Goal: Task Accomplishment & Management: Complete application form

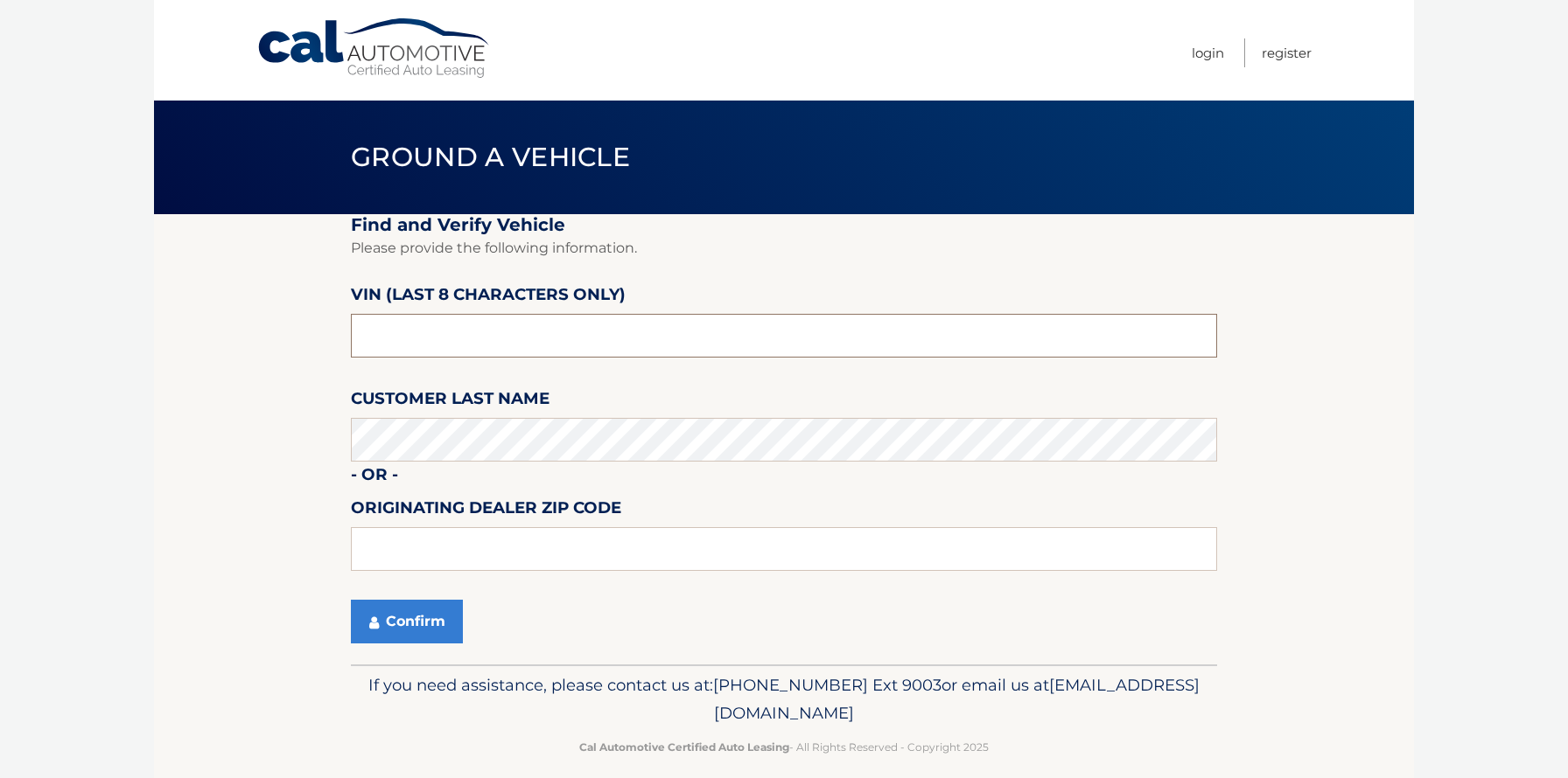
click at [425, 337] on input "text" at bounding box center [783, 336] width 866 height 43
type input "NT191660"
type input "19342"
click at [401, 609] on button "Confirm" at bounding box center [406, 621] width 112 height 43
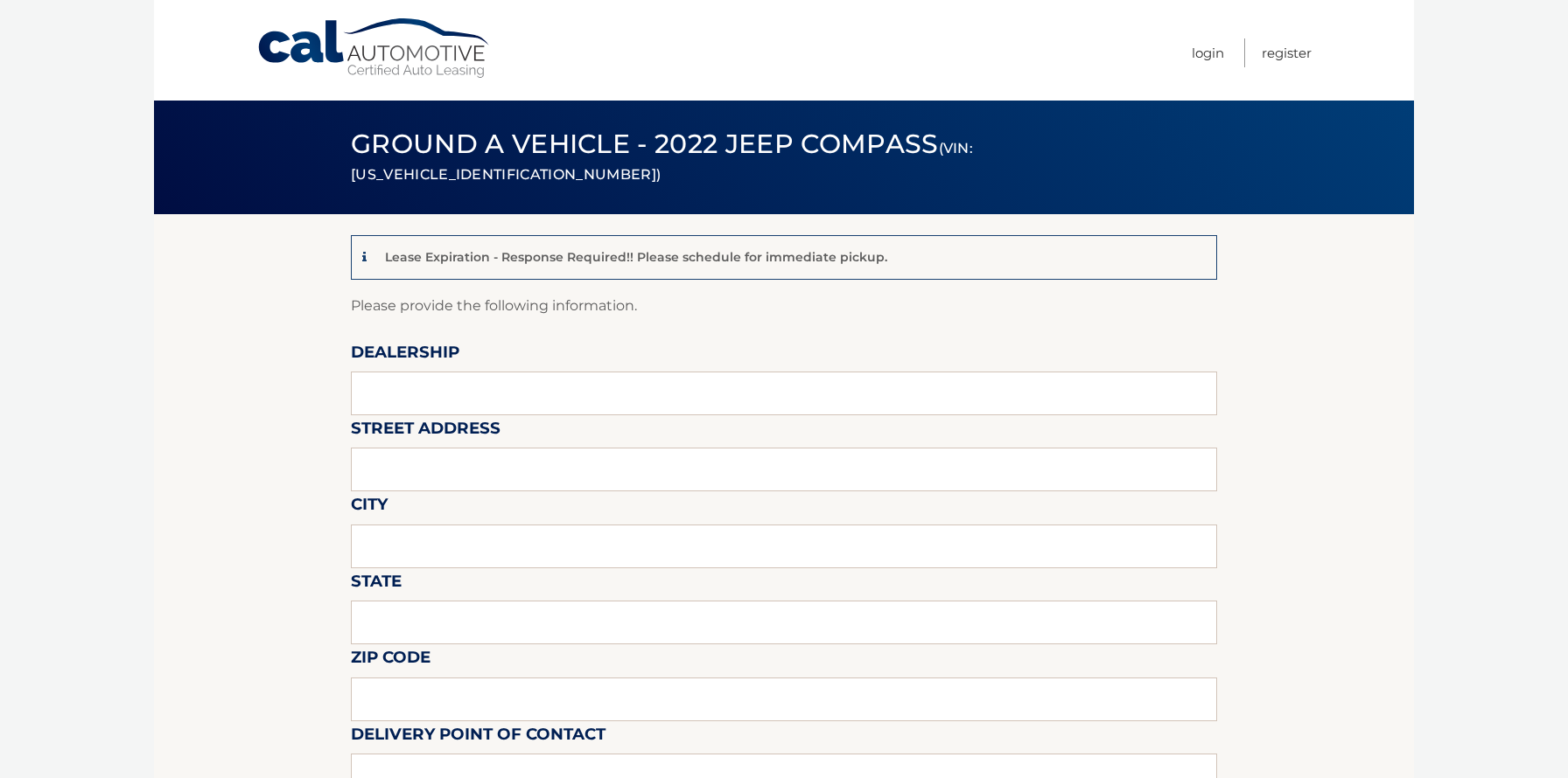
click at [411, 622] on input "text" at bounding box center [783, 622] width 866 height 43
click at [408, 397] on input "text" at bounding box center [783, 393] width 866 height 43
type input "David Dodge Chrysler Jeep Ram"
type input "1801 Wilmington Pike Glen Mills, PA 19342"
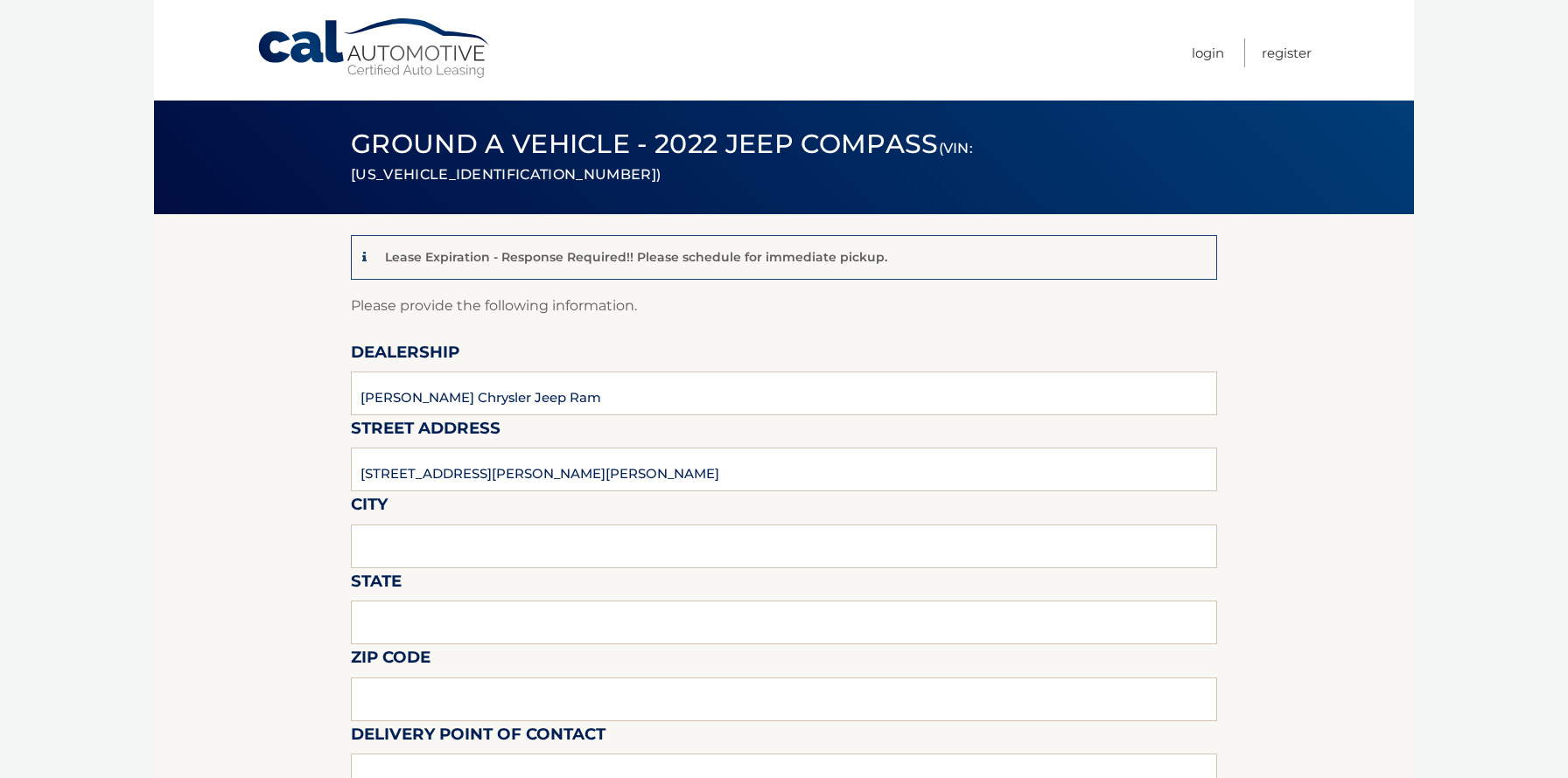
type input "GLEN MILLS"
type input "PA"
type input "19342"
type input "DOUG WIEBE"
type input "6103585300"
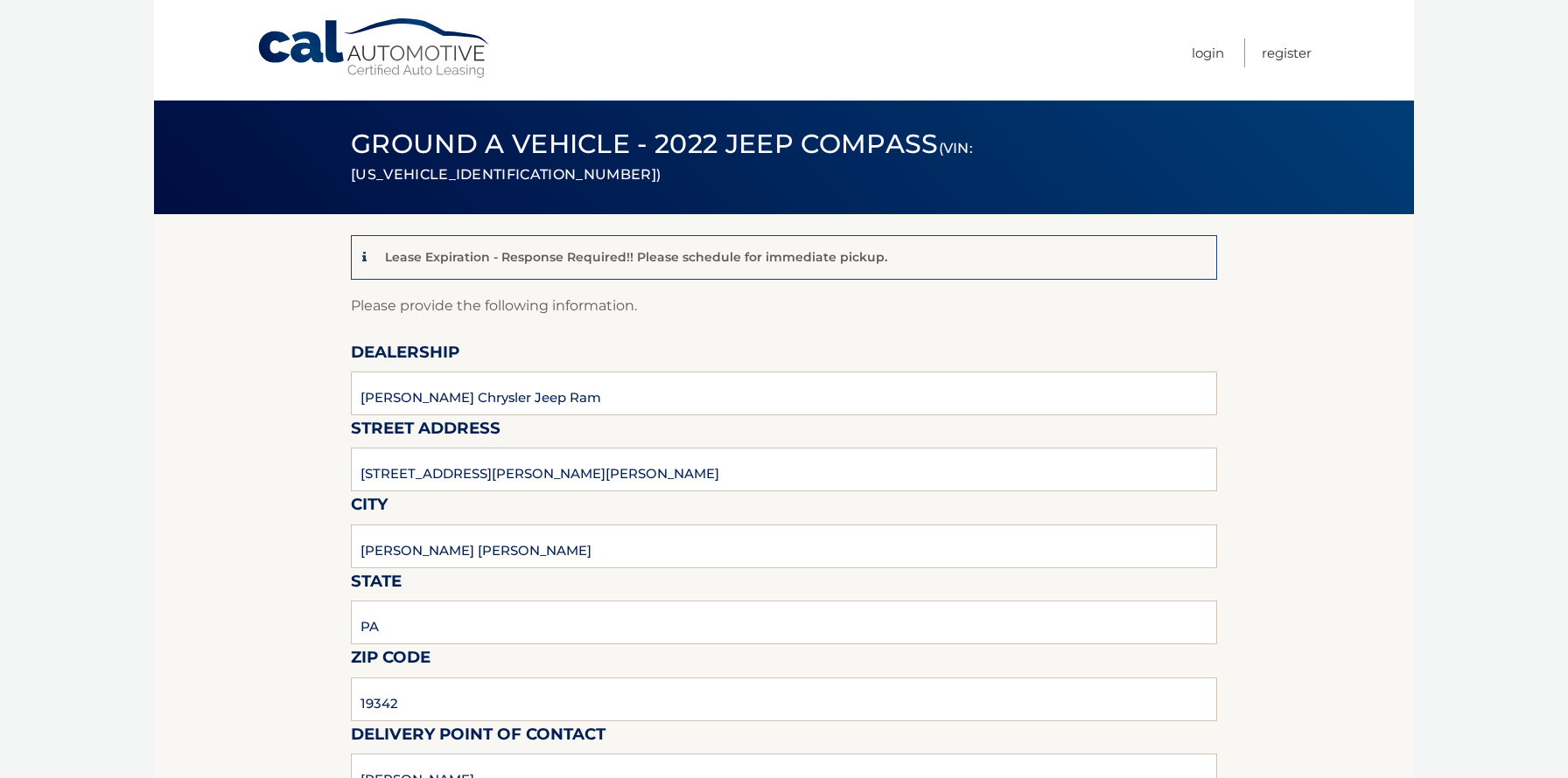
type input "DWIEBE@DRIVEDAVID.COM"
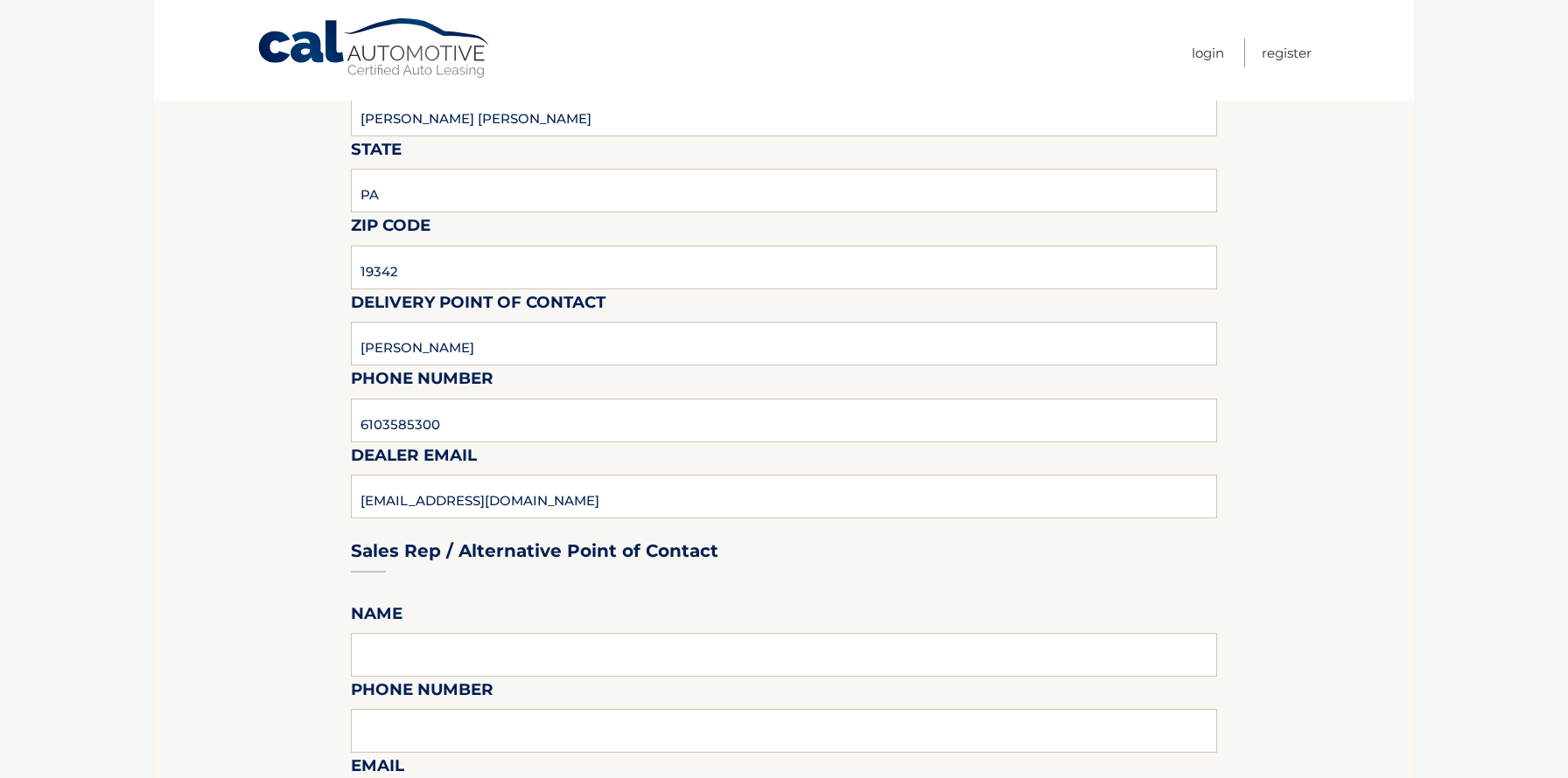
scroll to position [756, 0]
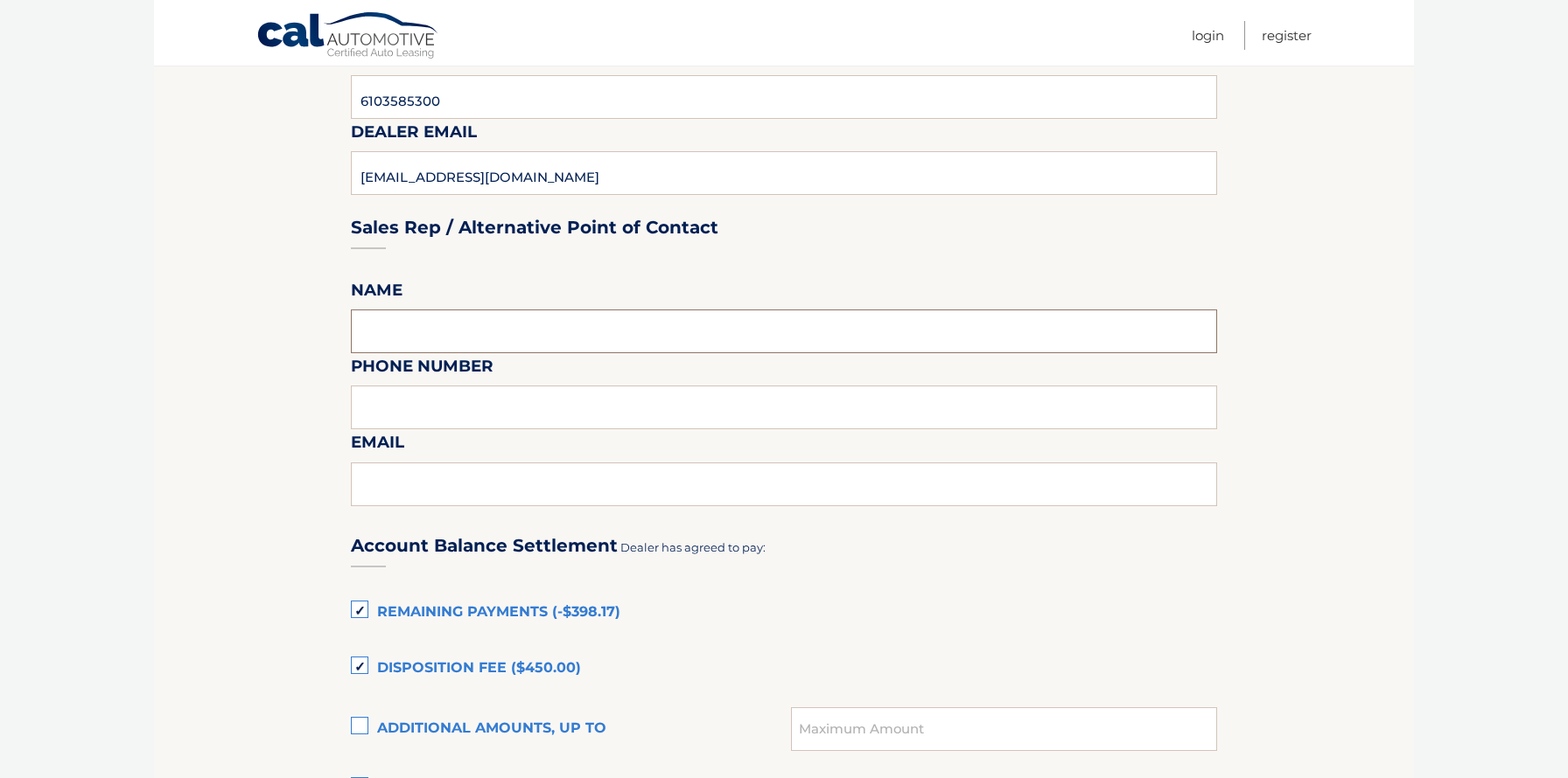
click at [481, 336] on input "text" at bounding box center [783, 331] width 866 height 43
type input "DOUG WIEBE"
type input "6103585300"
type input "DWIEBE@DRIVEDAVID.COM"
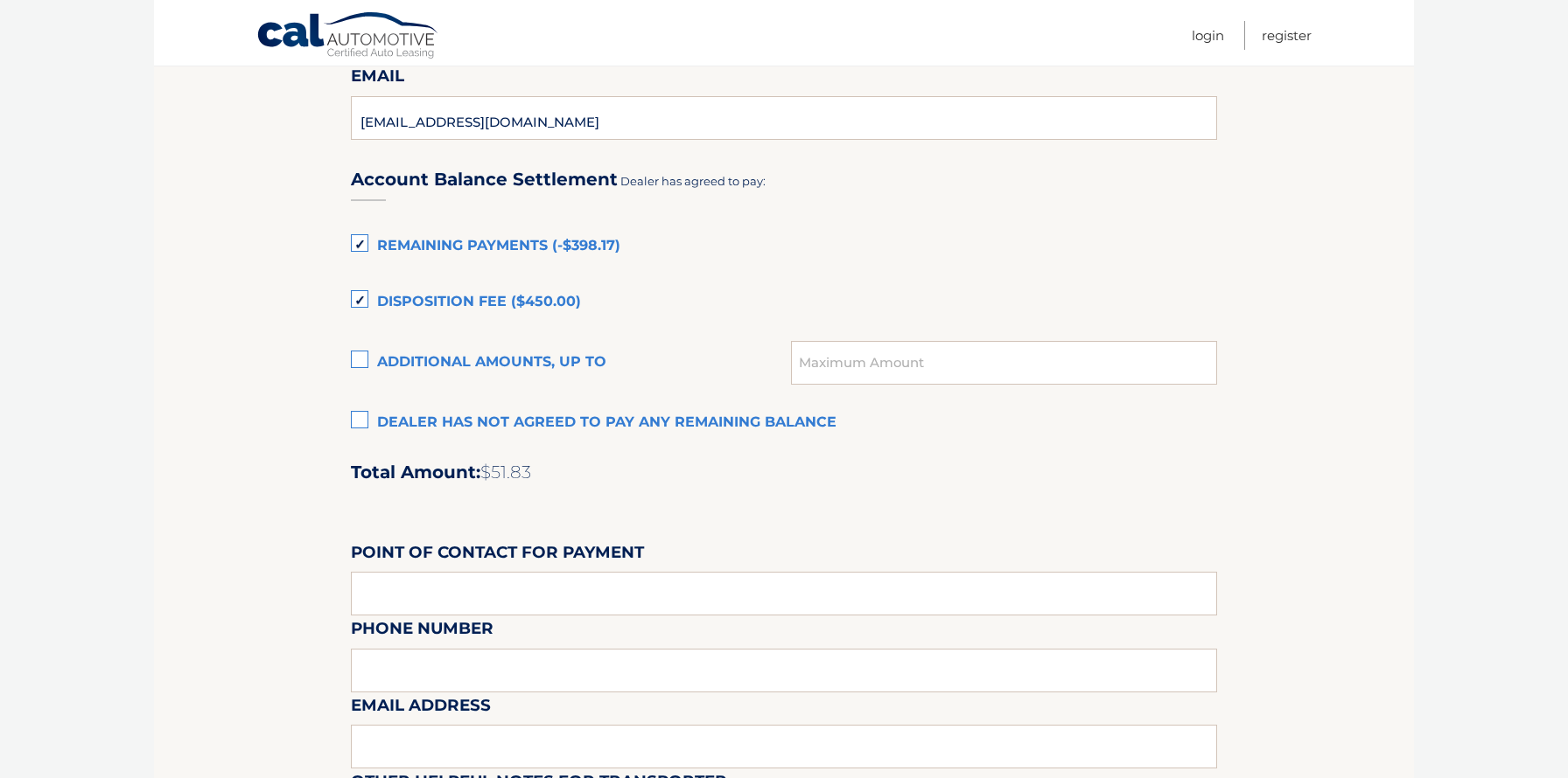
scroll to position [1116, 0]
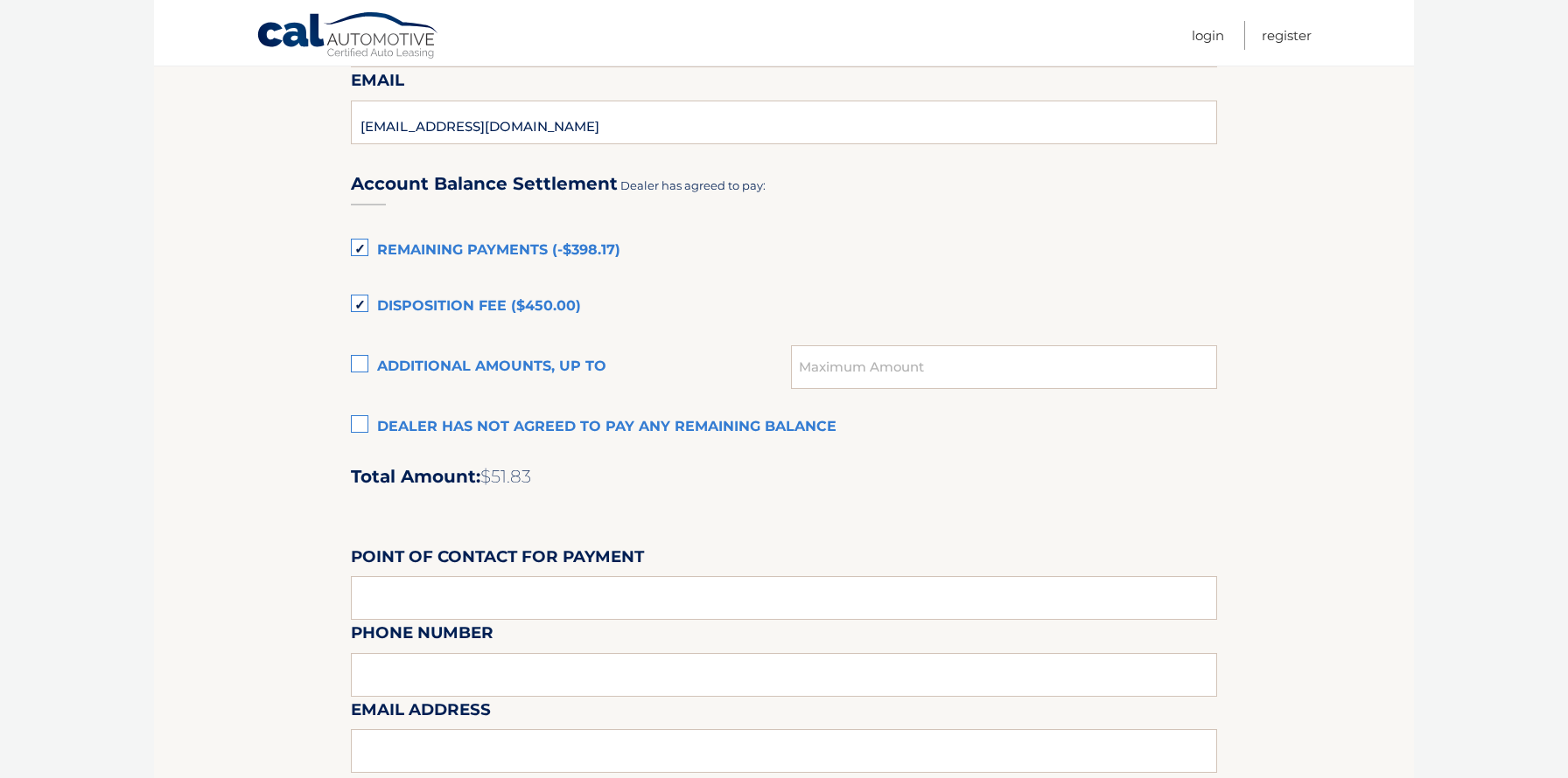
click at [363, 248] on label "Remaining Payments (-$398.17)" at bounding box center [783, 251] width 866 height 35
click at [0, 0] on input "Remaining Payments (-$398.17)" at bounding box center [0, 0] width 0 height 0
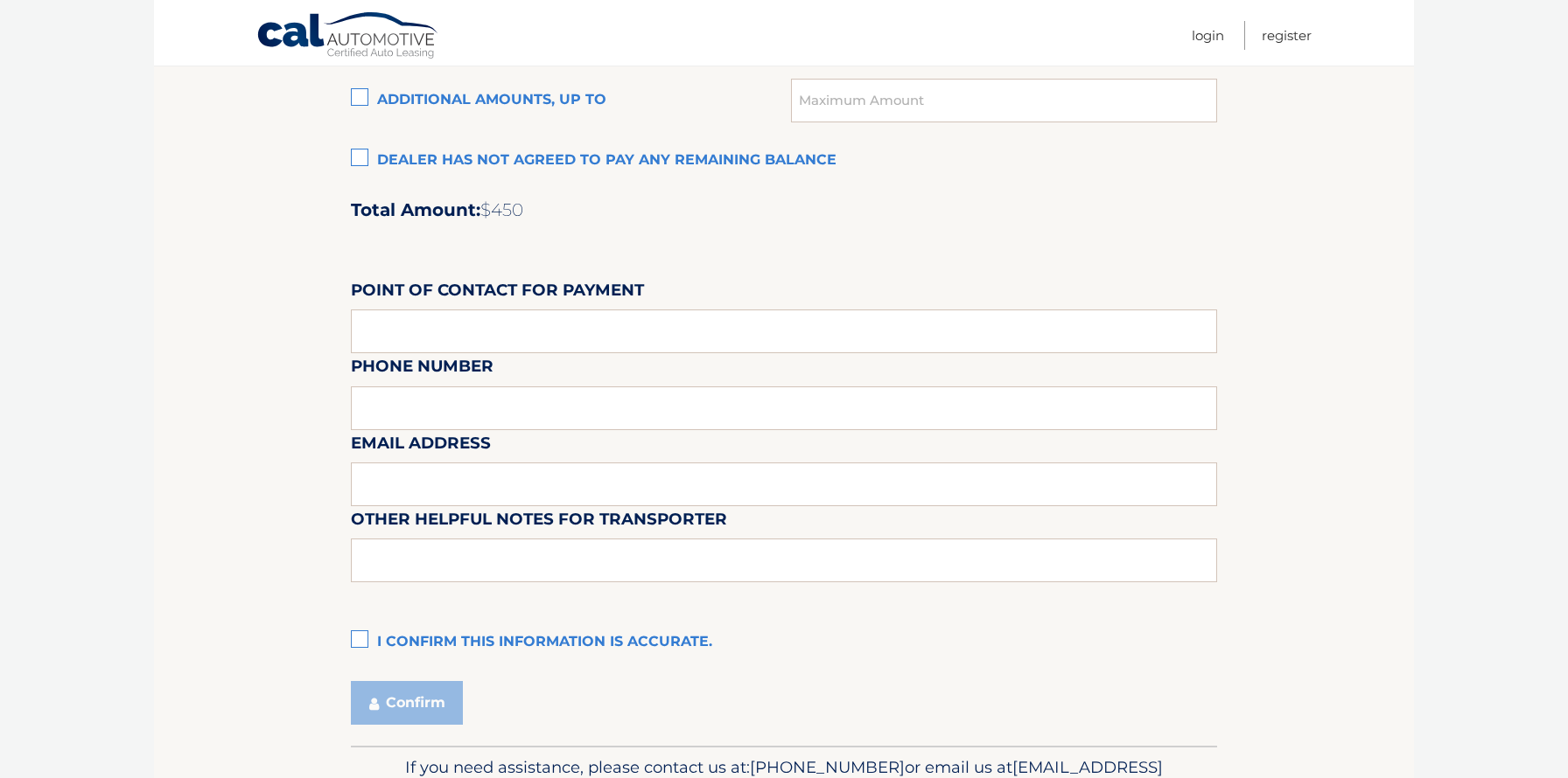
click at [588, 354] on div "Email Address" at bounding box center [783, 391] width 866 height 77
click at [571, 339] on input "text" at bounding box center [783, 331] width 866 height 43
type input "LINDA MILLER"
click at [500, 412] on div "Email Address" at bounding box center [783, 391] width 866 height 77
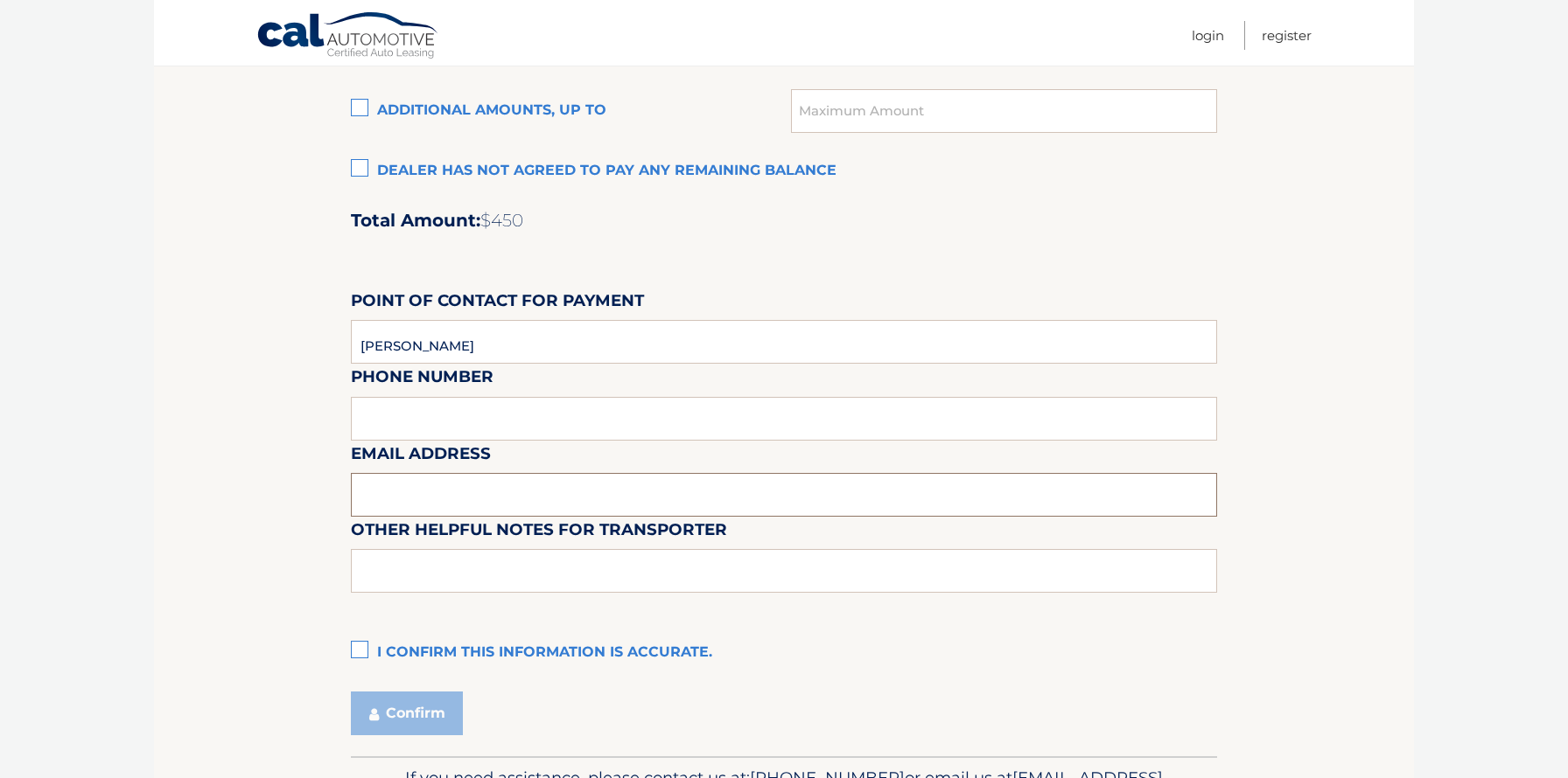
click at [498, 487] on input "text" at bounding box center [783, 494] width 866 height 43
type input "LMILLER@DRIVEDAVID.COM"
click at [360, 654] on label "I confirm this information is accurate." at bounding box center [783, 654] width 866 height 35
click at [0, 0] on input "I confirm this information is accurate." at bounding box center [0, 0] width 0 height 0
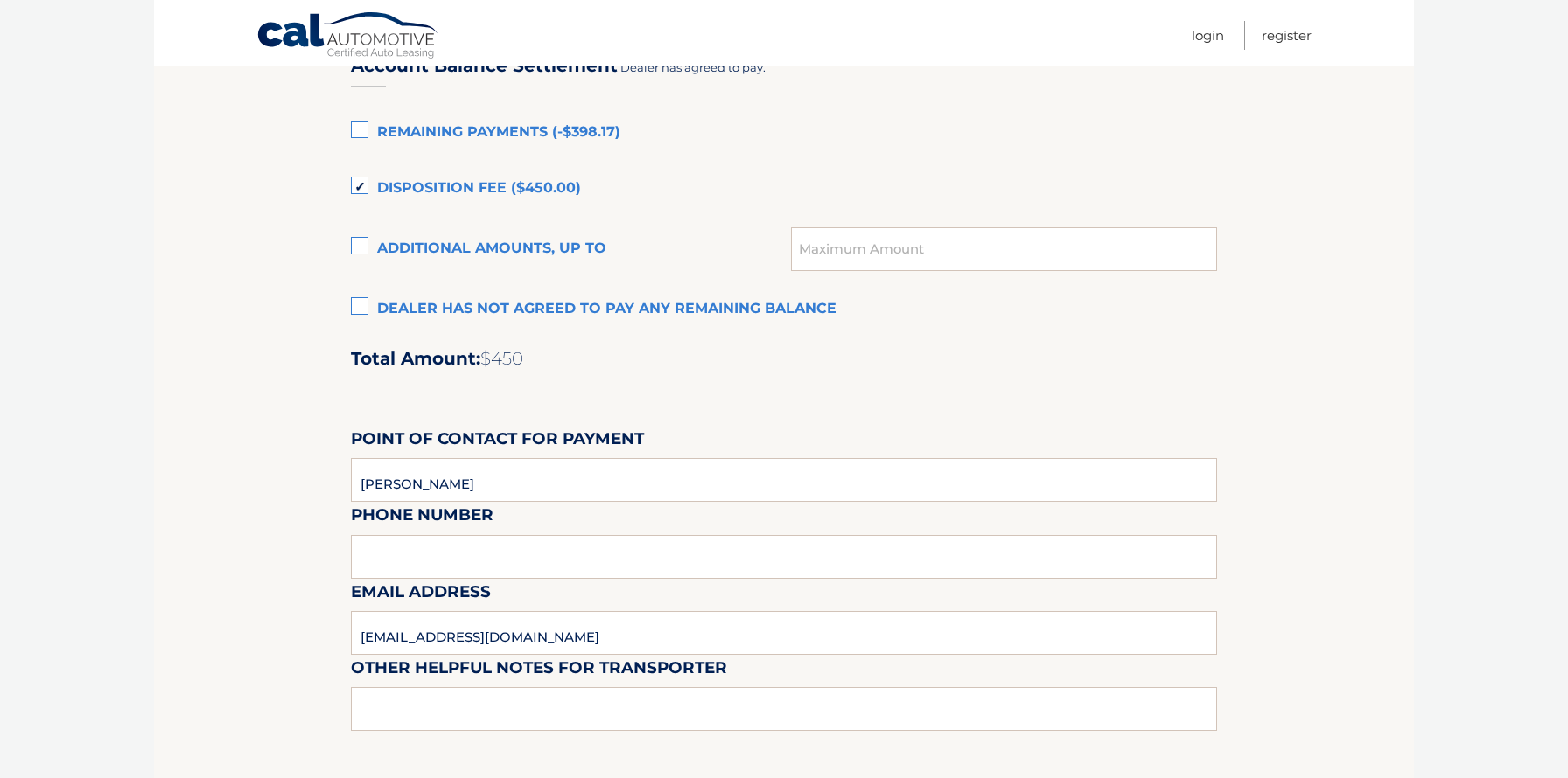
scroll to position [1339, 0]
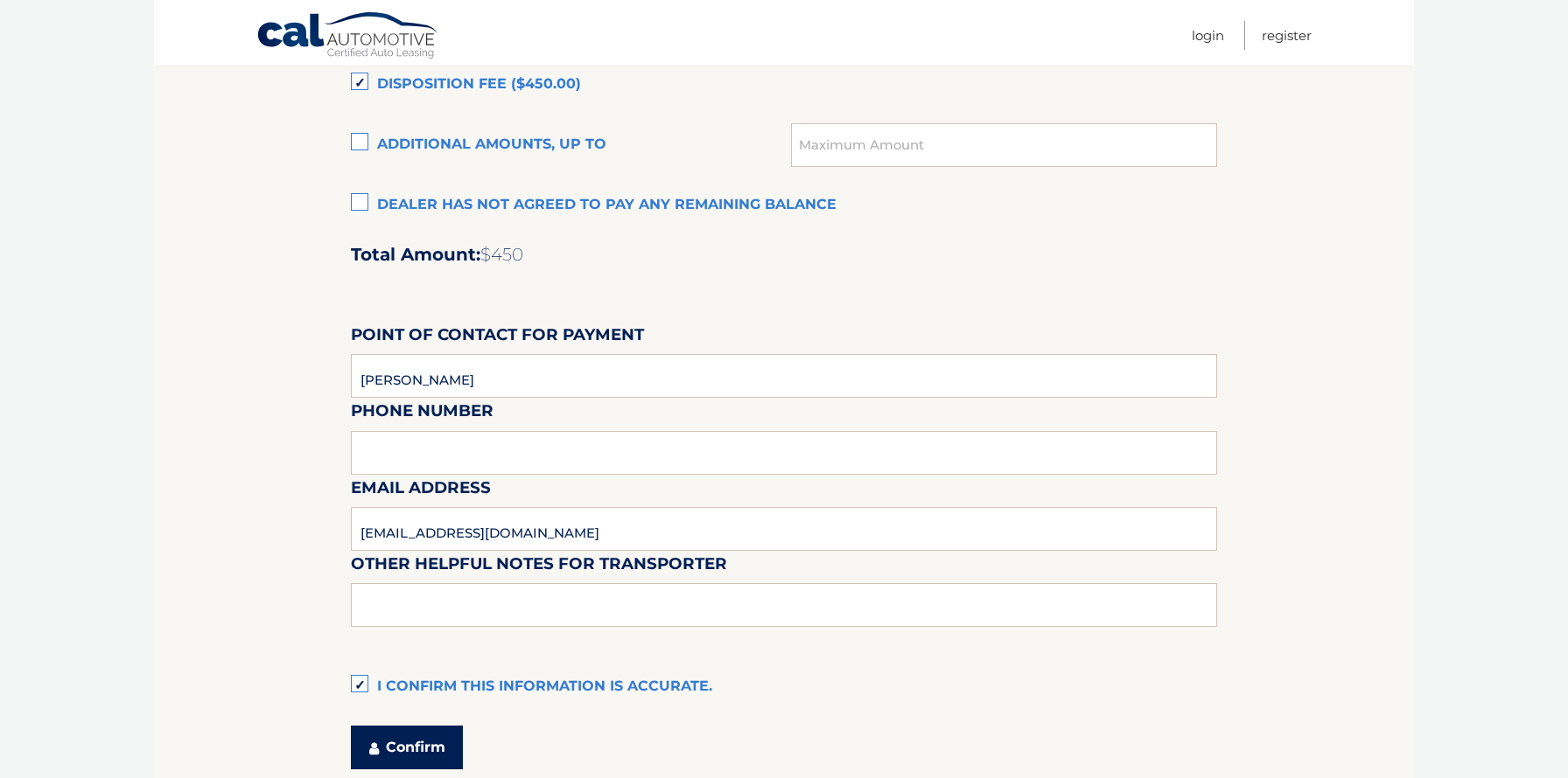
click at [421, 752] on button "Confirm" at bounding box center [406, 747] width 112 height 43
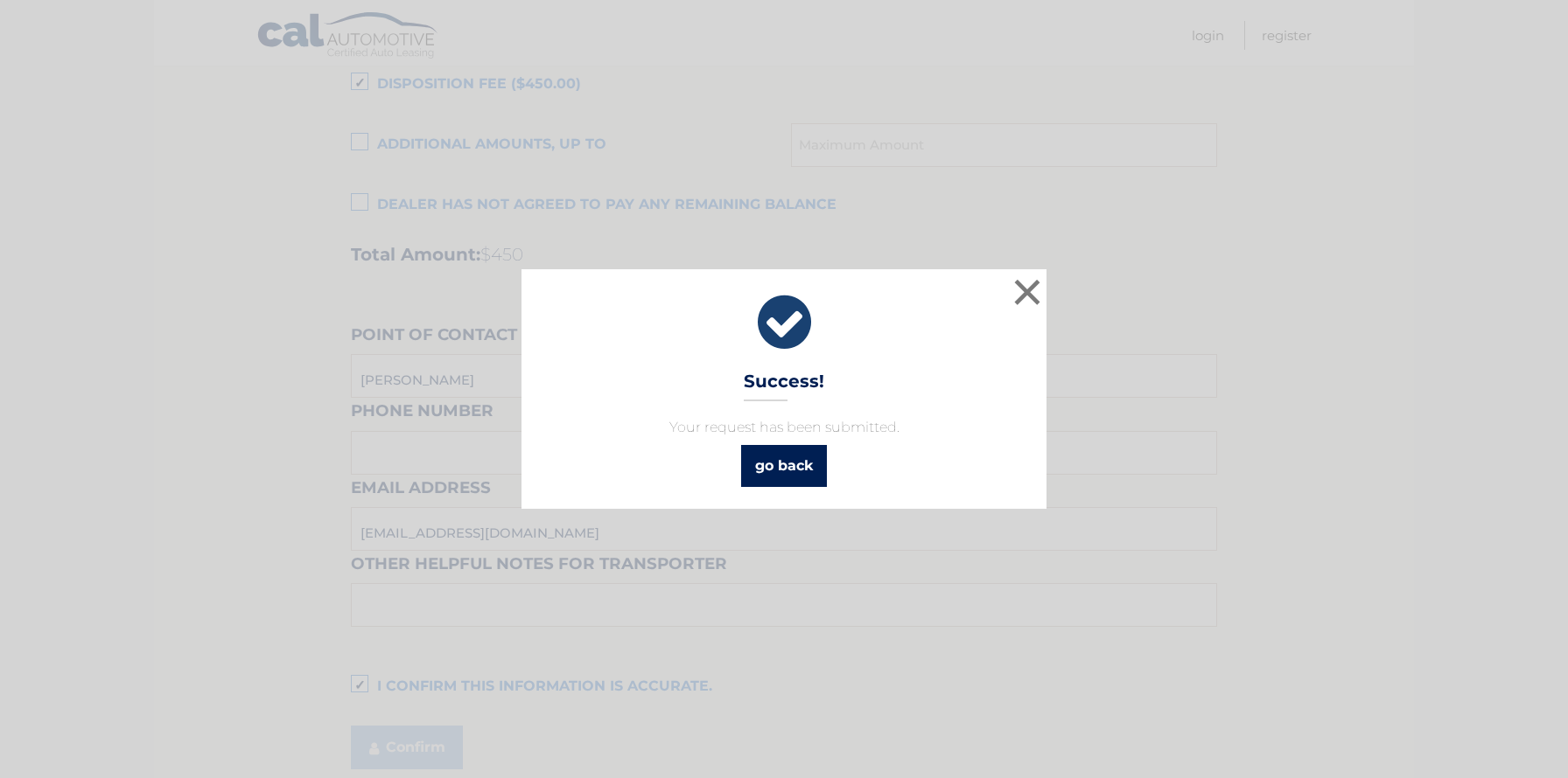
click at [781, 467] on link "go back" at bounding box center [783, 466] width 86 height 42
